Goal: Task Accomplishment & Management: Complete application form

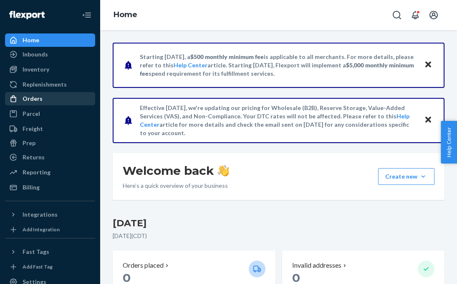
click at [36, 97] on div "Orders" at bounding box center [33, 98] width 20 height 8
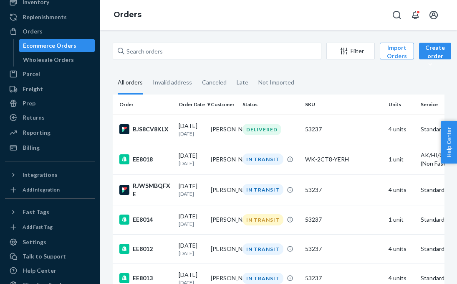
scroll to position [68, 0]
click at [104, 173] on div "Filter Import Orders Create order Ecommerce order Removal order All orders Inva…" at bounding box center [278, 156] width 357 height 253
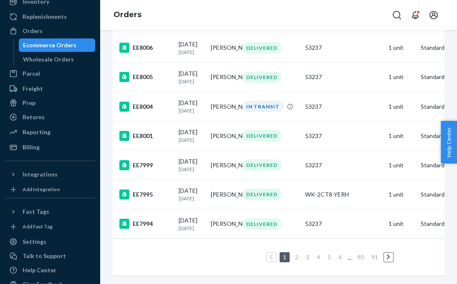
scroll to position [655, 0]
click at [297, 254] on link "2" at bounding box center [297, 256] width 7 height 7
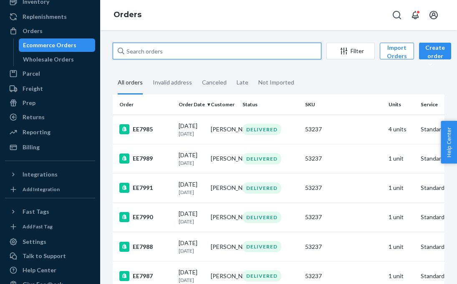
click at [160, 50] on input "text" at bounding box center [217, 51] width 209 height 17
type input "f"
type input "[PERSON_NAME]"
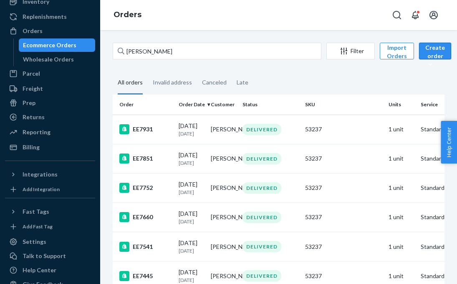
click at [431, 51] on div "Create order" at bounding box center [436, 55] width 20 height 25
click at [437, 70] on span "Ecommerce order" at bounding box center [454, 71] width 52 height 6
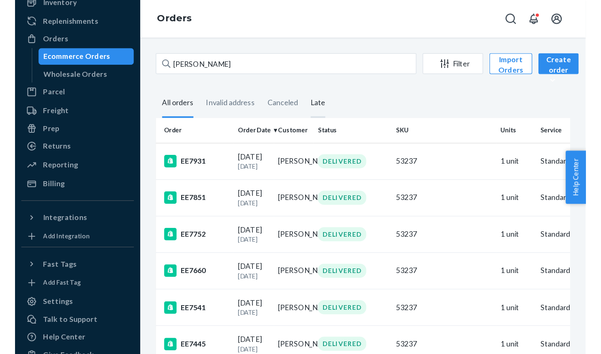
scroll to position [21, 0]
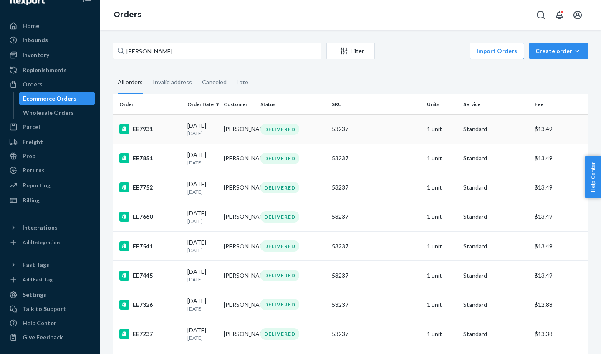
click at [234, 130] on td "[PERSON_NAME]" at bounding box center [238, 128] width 36 height 29
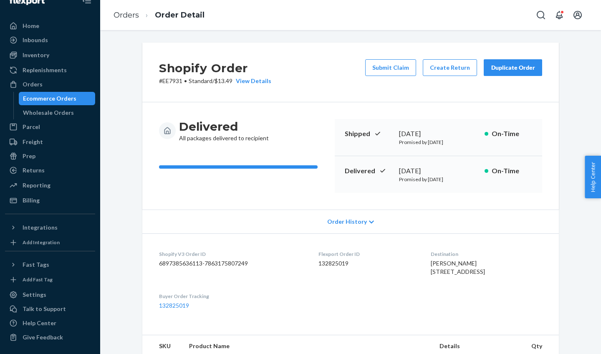
click at [457, 69] on div "Duplicate Order" at bounding box center [513, 67] width 44 height 8
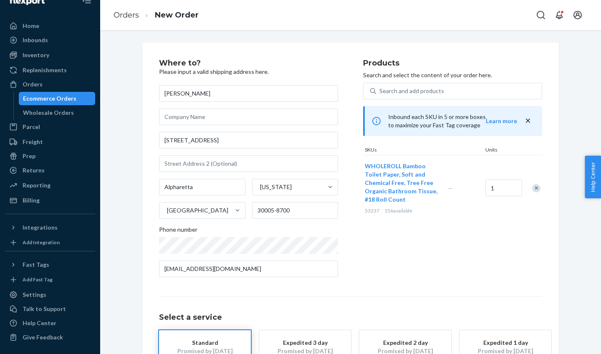
click at [431, 279] on div "Products Search and select the content of your order here. Search and add produ…" at bounding box center [452, 171] width 179 height 225
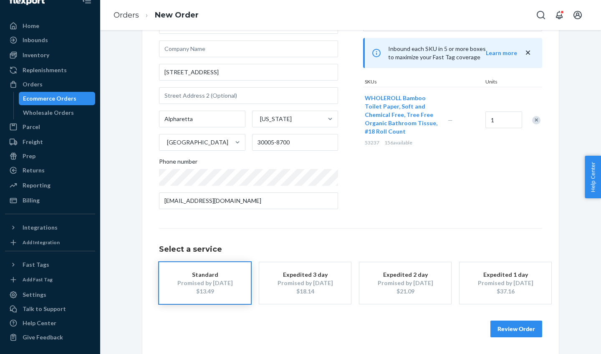
scroll to position [67, 0]
click at [457, 283] on button "Review Order" at bounding box center [517, 330] width 52 height 17
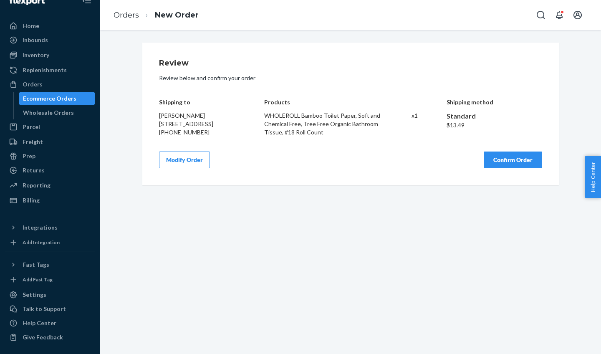
click at [457, 162] on button "Confirm Order" at bounding box center [513, 160] width 58 height 17
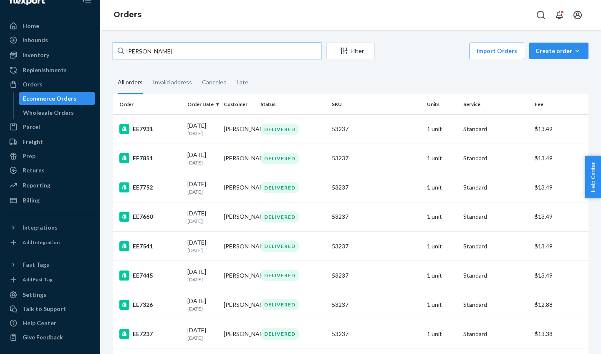
click at [194, 56] on input "[PERSON_NAME]" at bounding box center [217, 51] width 209 height 17
type input "g"
type input "[PERSON_NAME]"
click at [187, 131] on td "[DATE] [DATE]" at bounding box center [202, 128] width 36 height 29
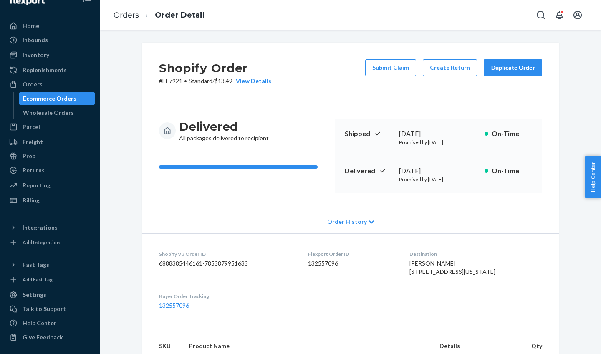
click at [457, 69] on div "Duplicate Order" at bounding box center [513, 67] width 44 height 8
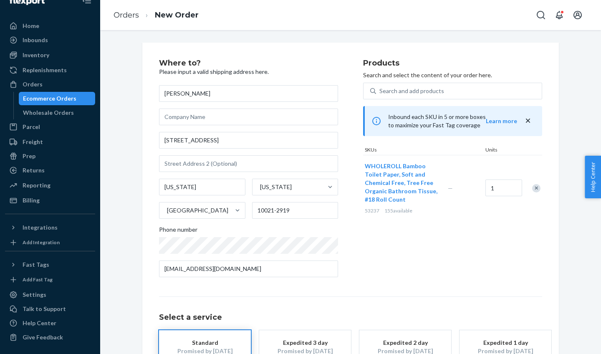
click at [457, 239] on div "Products Search and select the content of your order here. Search and add produ…" at bounding box center [452, 171] width 179 height 225
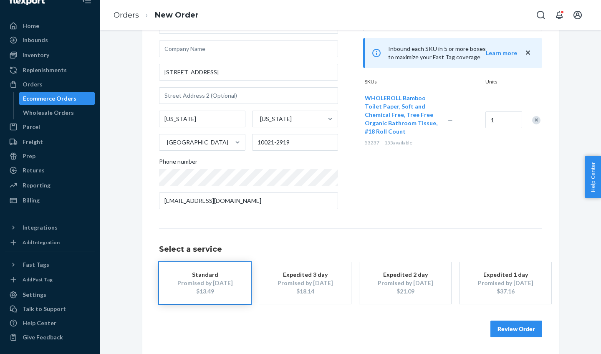
scroll to position [67, 0]
click at [457, 283] on button "Review Order" at bounding box center [517, 330] width 52 height 17
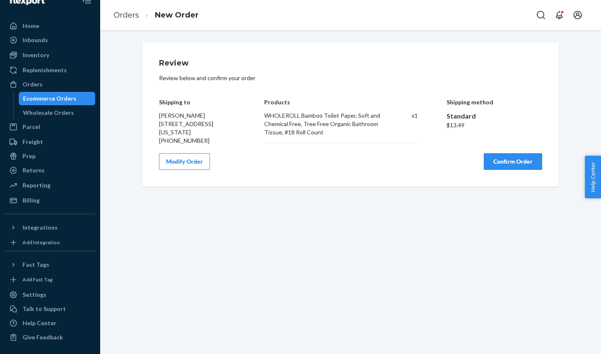
scroll to position [0, 0]
click at [457, 155] on button "Confirm Order" at bounding box center [513, 161] width 58 height 17
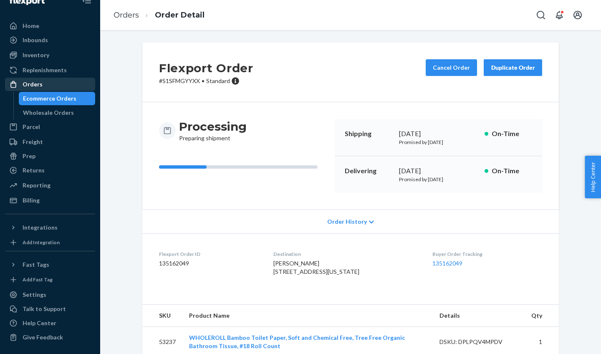
click at [32, 80] on div "Orders" at bounding box center [33, 84] width 20 height 8
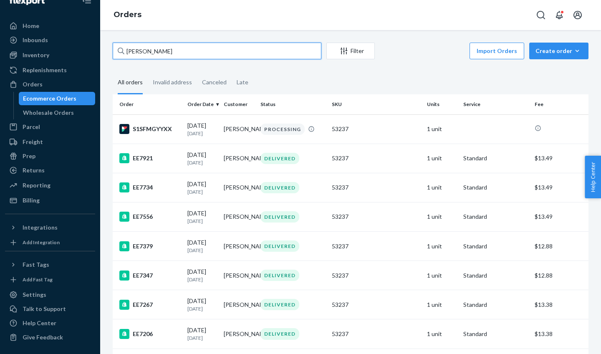
click at [157, 56] on input "[PERSON_NAME]" at bounding box center [217, 51] width 209 height 17
type input "b"
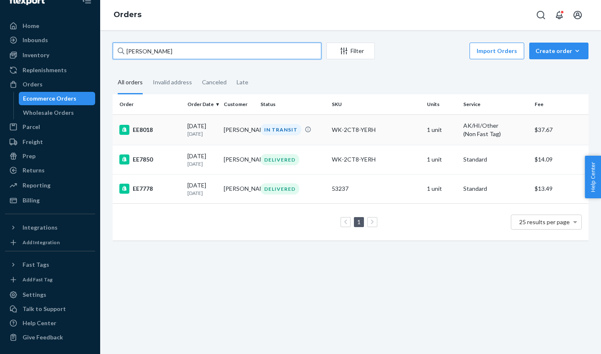
type input "[PERSON_NAME]"
click at [179, 132] on div "EE8018" at bounding box center [149, 130] width 61 height 10
click at [151, 52] on input "[PERSON_NAME]" at bounding box center [217, 51] width 209 height 17
type input "j"
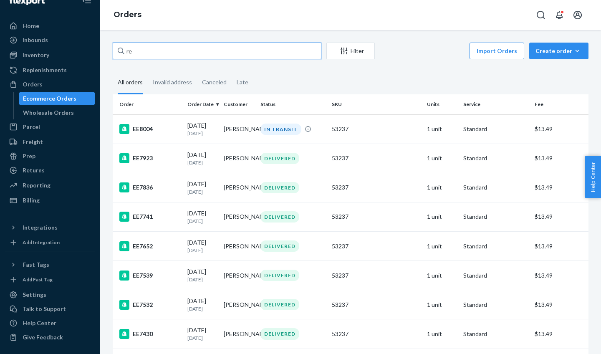
type input "r"
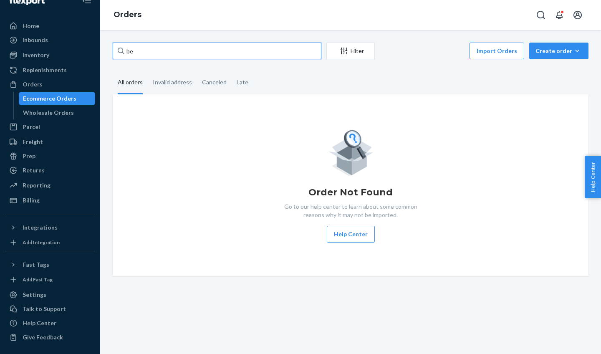
type input "b"
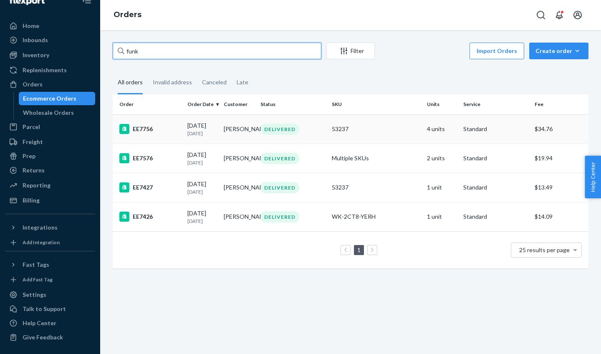
type input "funk"
click at [188, 135] on p "[DATE]" at bounding box center [202, 133] width 30 height 7
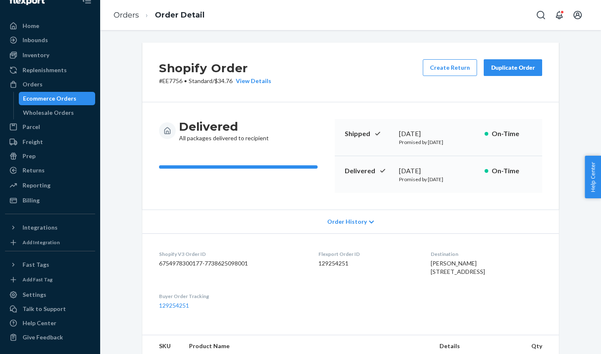
click at [457, 170] on p "On-Time" at bounding box center [512, 171] width 41 height 10
click at [457, 69] on div "Duplicate Order" at bounding box center [513, 67] width 44 height 8
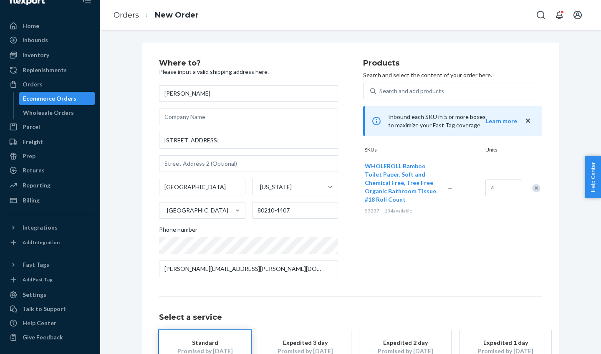
click at [430, 251] on div "Products Search and select the content of your order here. Search and add produ…" at bounding box center [452, 171] width 179 height 225
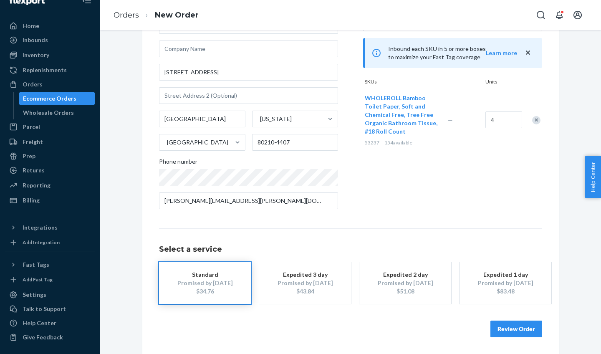
scroll to position [67, 0]
click at [457, 283] on button "Review Order" at bounding box center [517, 330] width 52 height 17
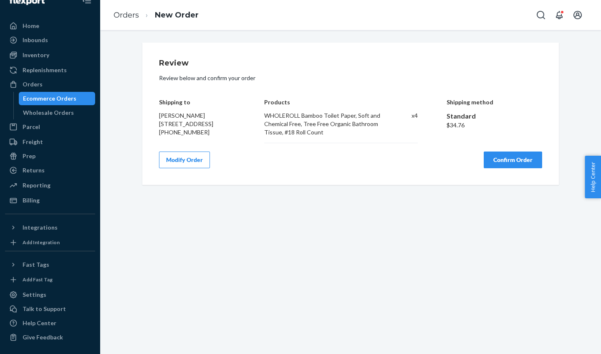
click at [457, 160] on button "Confirm Order" at bounding box center [513, 160] width 58 height 17
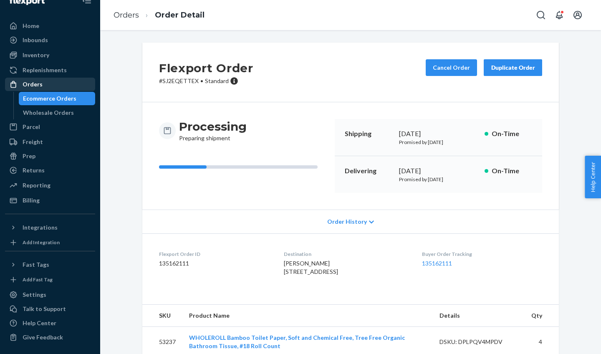
click at [38, 80] on div "Orders" at bounding box center [33, 84] width 20 height 8
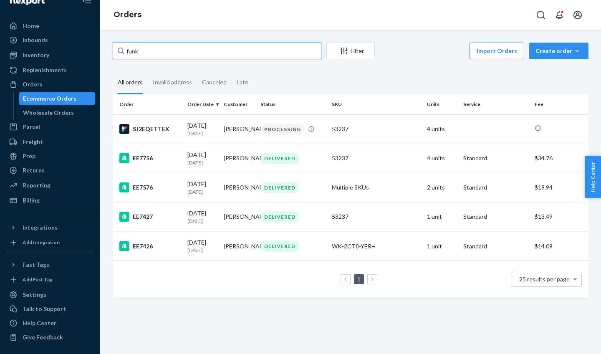
click at [187, 50] on input "funk" at bounding box center [217, 51] width 209 height 17
type input "f"
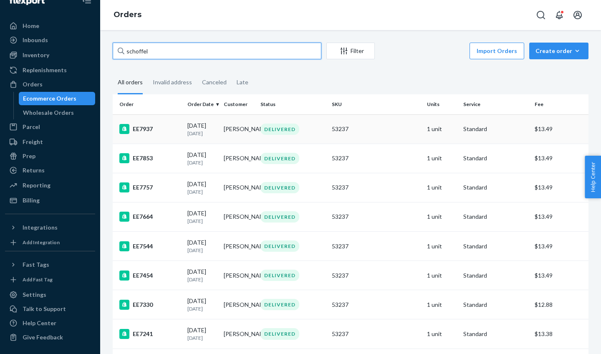
type input "schoffel"
click at [180, 133] on div "EE7937" at bounding box center [149, 129] width 61 height 10
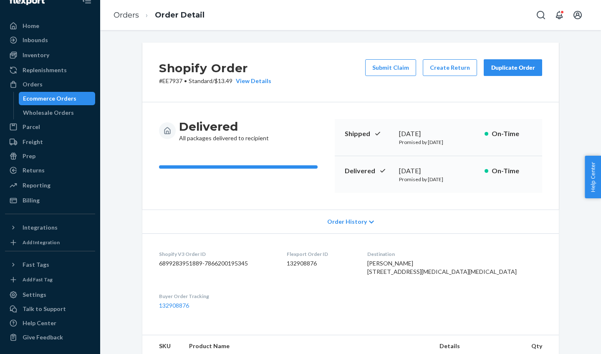
click at [457, 69] on div "Duplicate Order" at bounding box center [513, 67] width 44 height 8
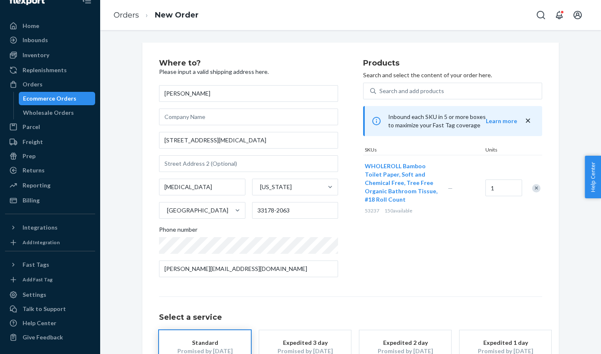
click at [457, 266] on div "Products Search and select the content of your order here. Search and add produ…" at bounding box center [452, 171] width 179 height 225
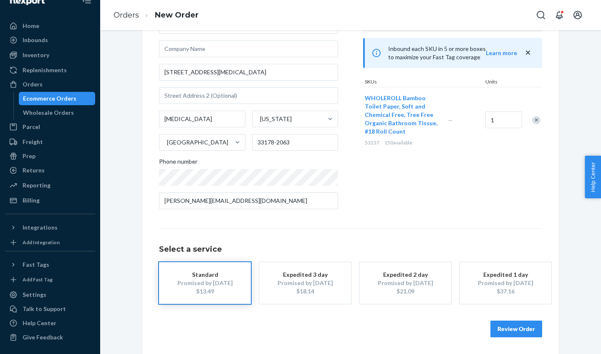
scroll to position [67, 0]
click at [457, 283] on button "Review Order" at bounding box center [517, 330] width 52 height 17
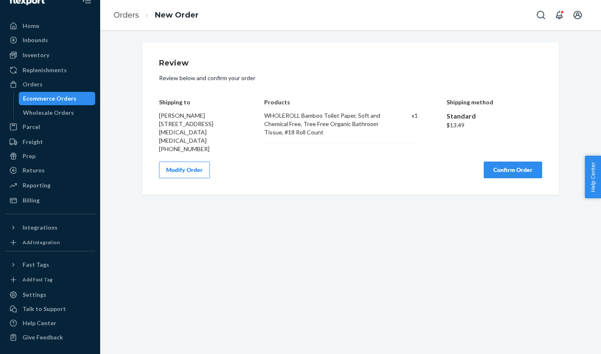
scroll to position [0, 0]
click at [457, 162] on button "Confirm Order" at bounding box center [513, 170] width 58 height 17
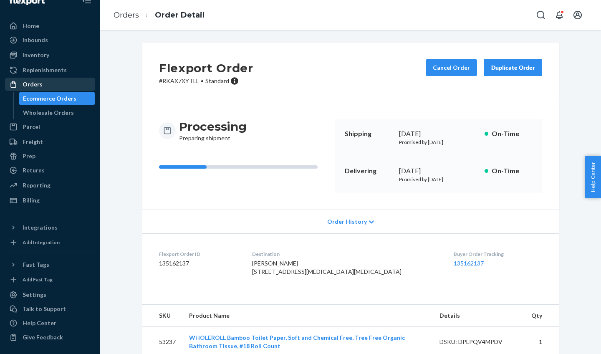
click at [35, 80] on div "Orders" at bounding box center [33, 84] width 20 height 8
